Goal: Task Accomplishment & Management: Use online tool/utility

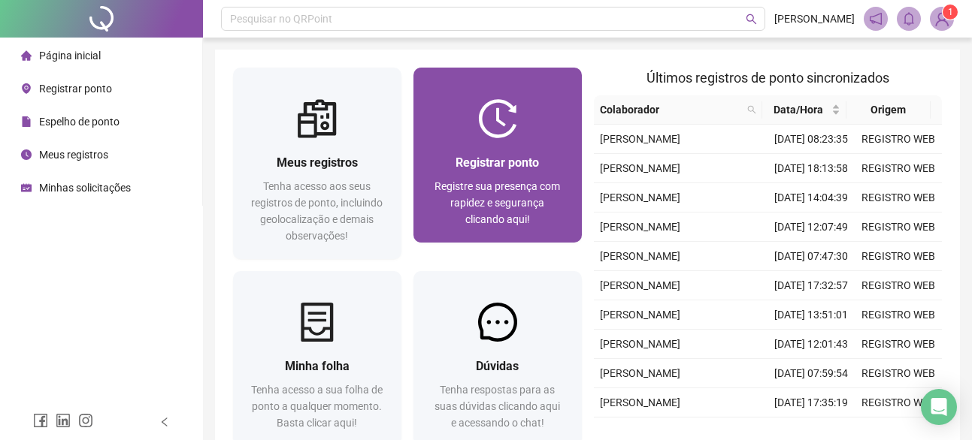
click at [483, 125] on img at bounding box center [497, 118] width 39 height 39
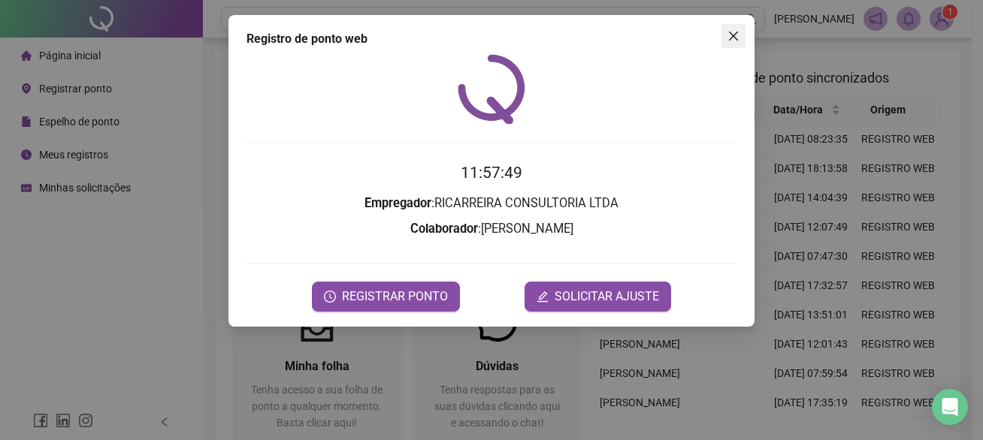
click at [735, 43] on button "Close" at bounding box center [734, 36] width 24 height 24
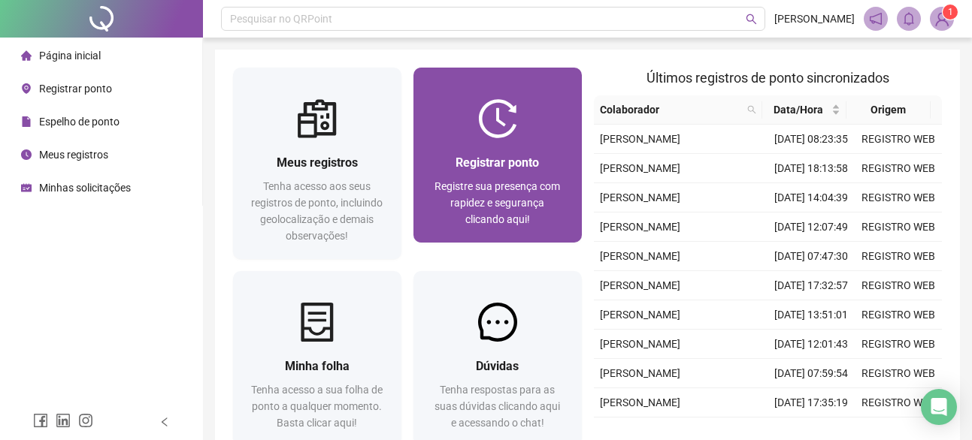
click at [483, 156] on span "Registrar ponto" at bounding box center [496, 163] width 83 height 14
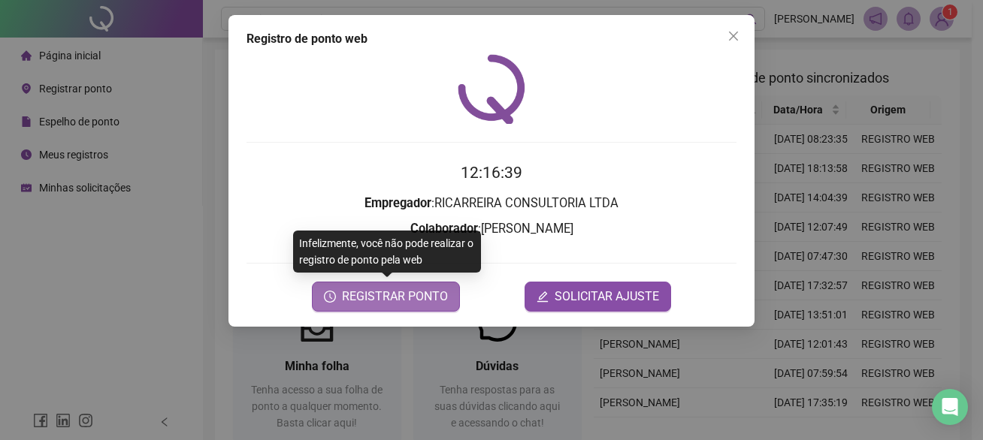
click at [404, 304] on span "REGISTRAR PONTO" at bounding box center [395, 297] width 106 height 18
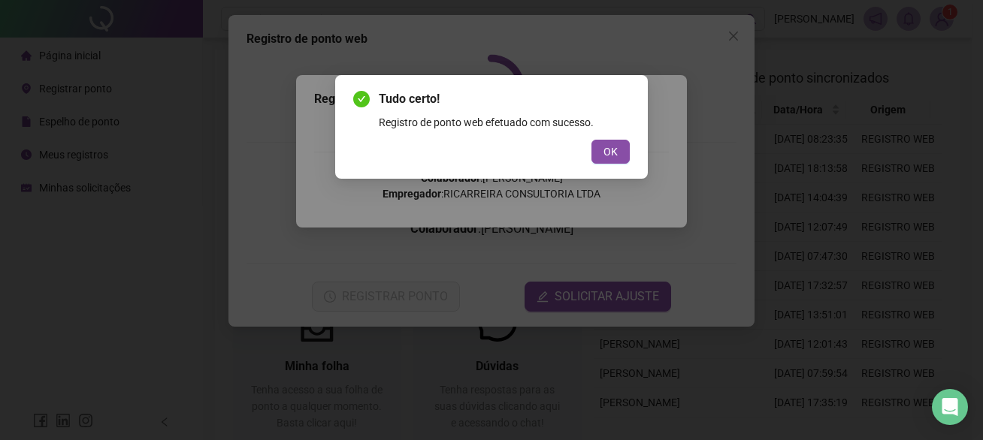
drag, startPoint x: 619, startPoint y: 151, endPoint x: 634, endPoint y: 129, distance: 26.7
click at [619, 150] on button "OK" at bounding box center [611, 152] width 38 height 24
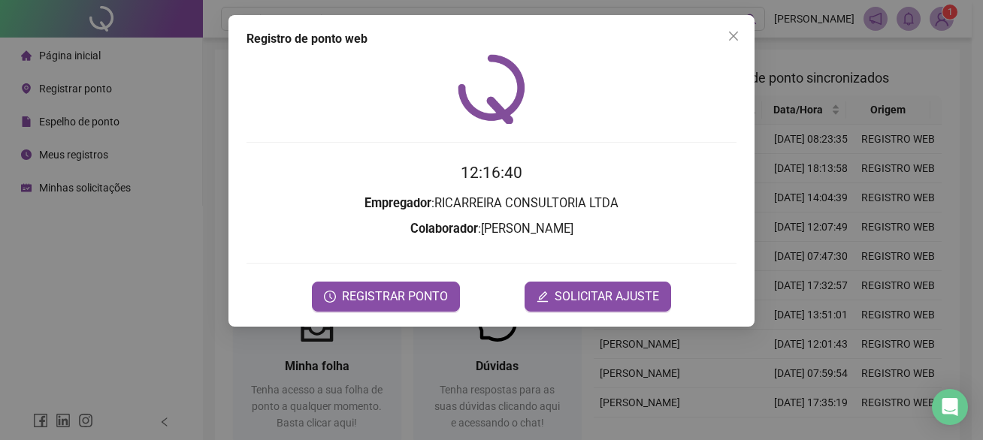
click at [733, 33] on icon "close" at bounding box center [734, 36] width 12 height 12
